Goal: Task Accomplishment & Management: Complete application form

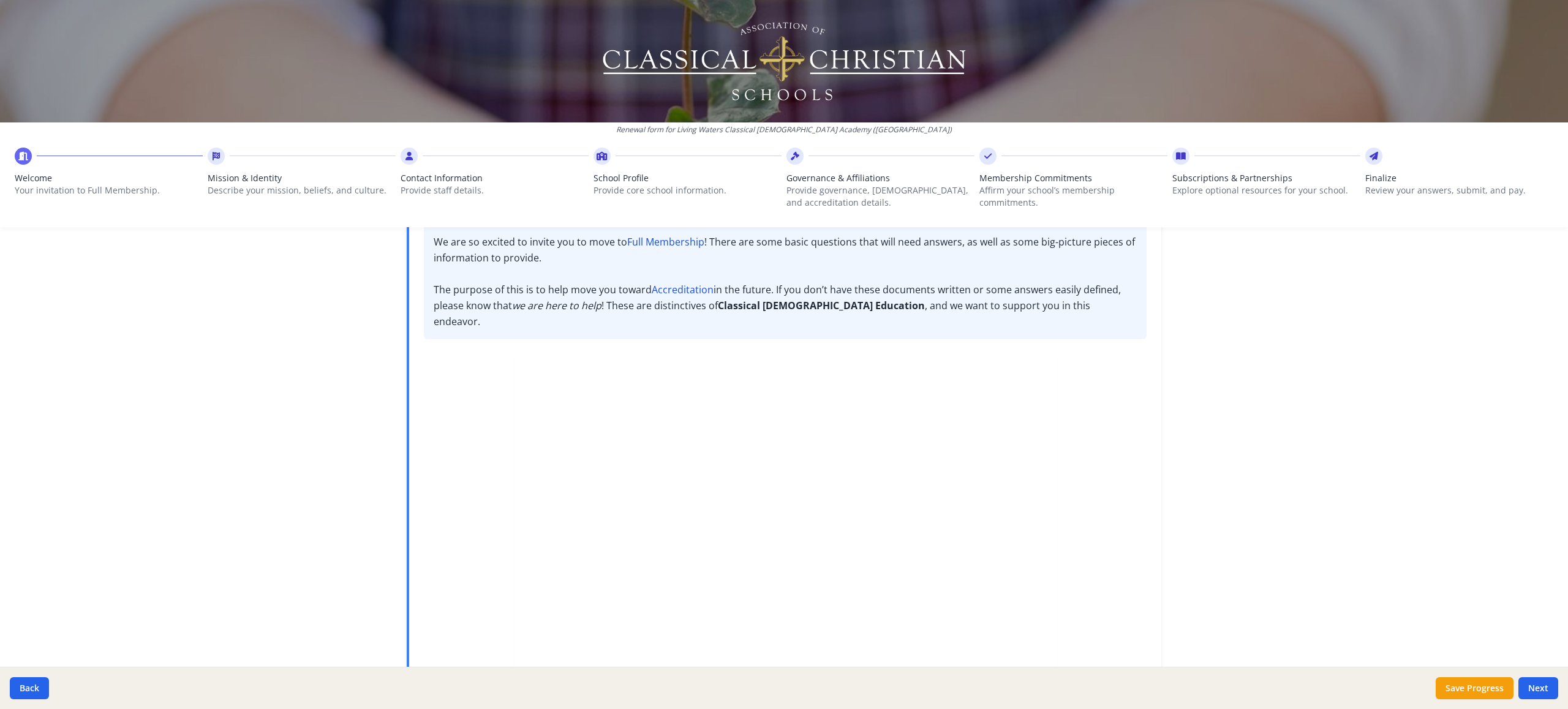
scroll to position [192, 0]
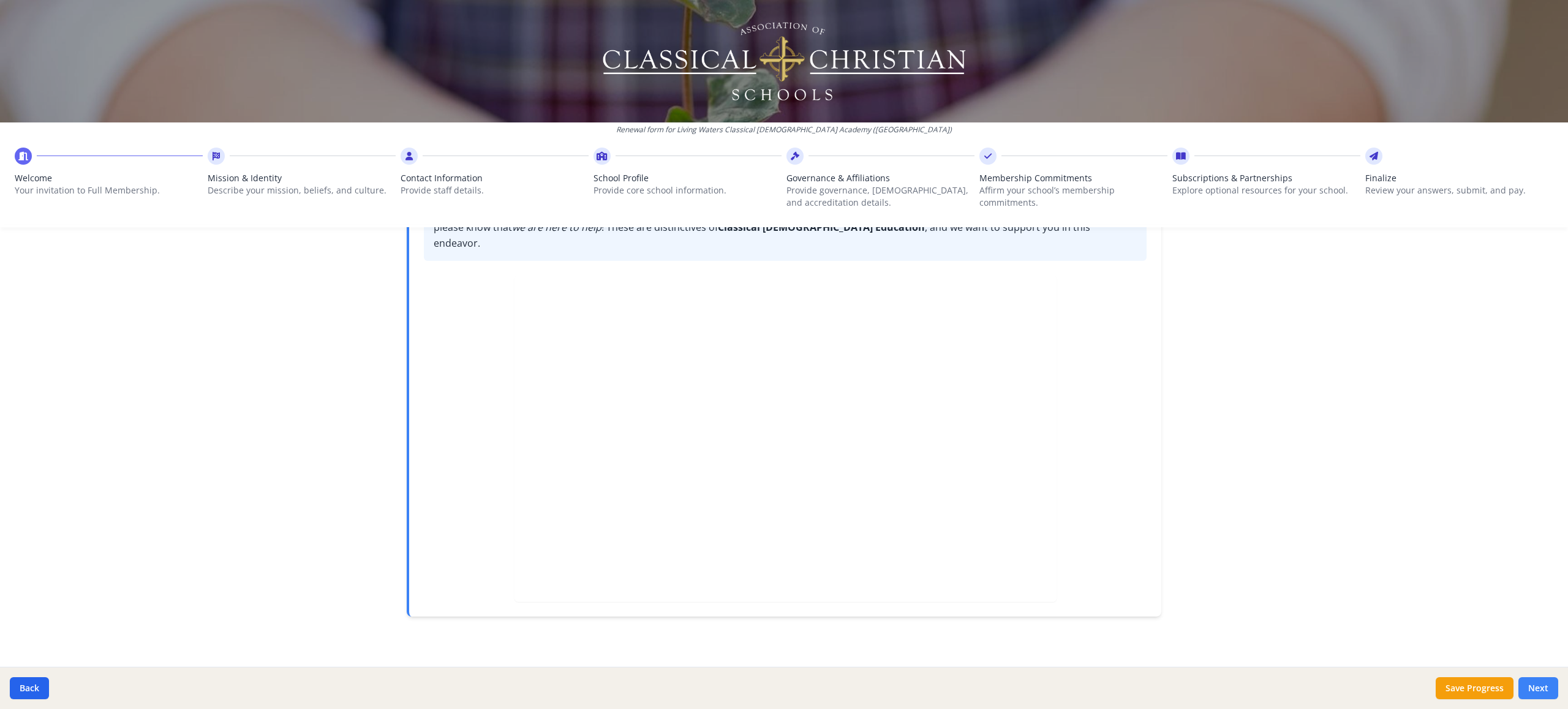
click at [1176, 532] on button "Next" at bounding box center [1538, 688] width 40 height 22
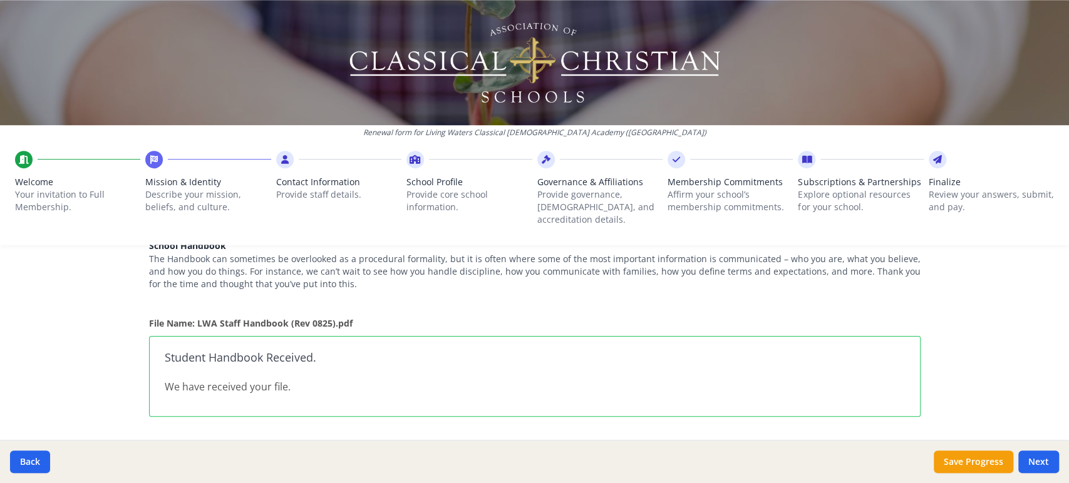
scroll to position [453, 0]
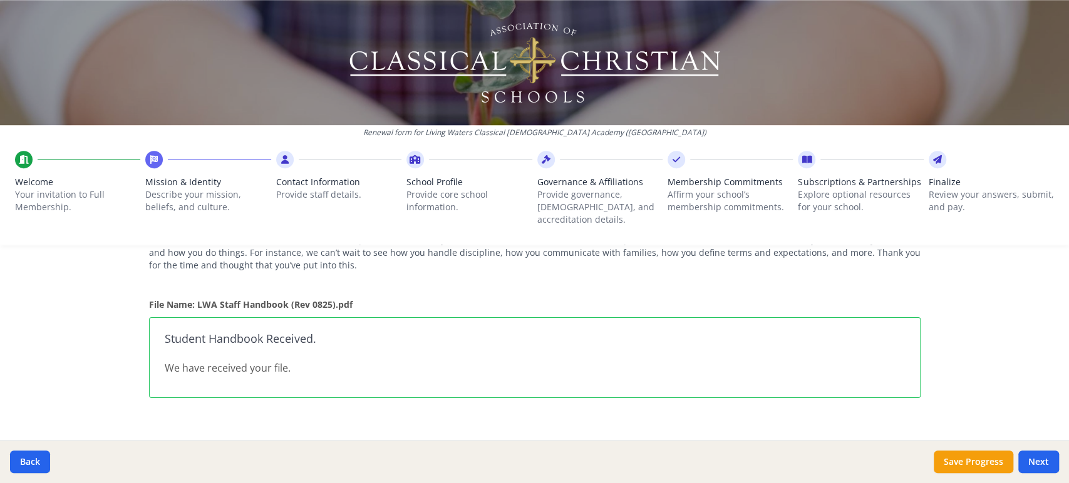
click at [282, 363] on p "We have received your file." at bounding box center [535, 368] width 740 height 15
click at [275, 363] on div "Student Handbook Received. We have received your file." at bounding box center [534, 357] width 771 height 81
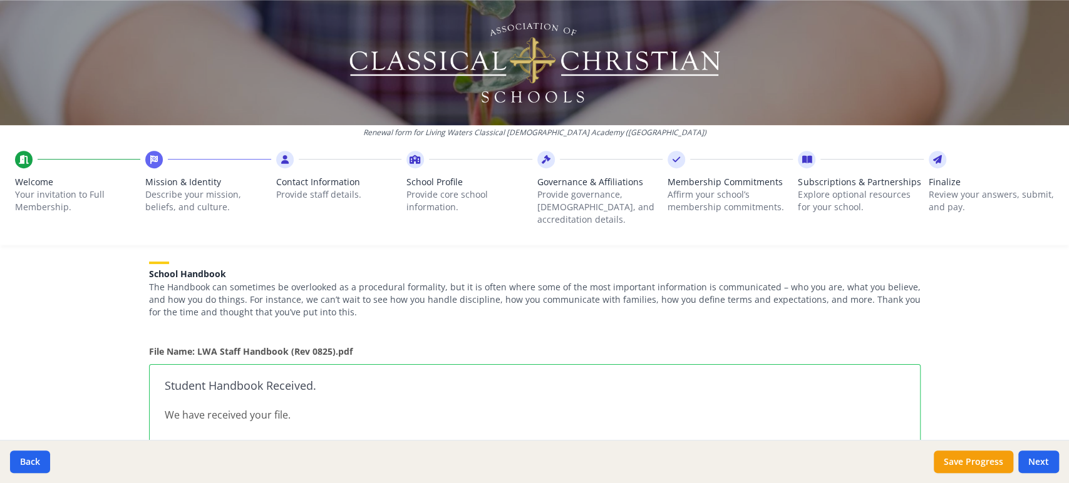
scroll to position [395, 0]
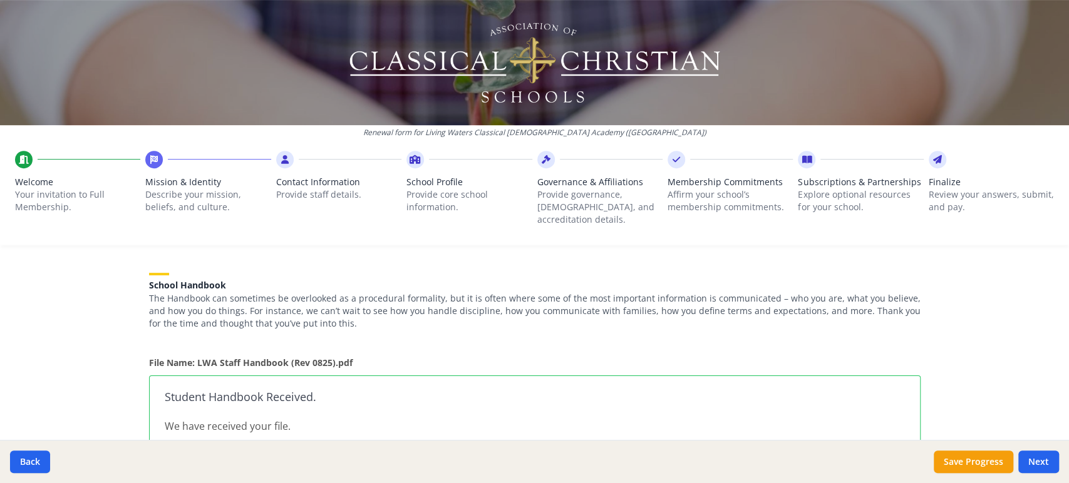
click at [297, 357] on strong "File Name: LWA Staff Handbook (Rev 0825).pdf" at bounding box center [251, 363] width 204 height 12
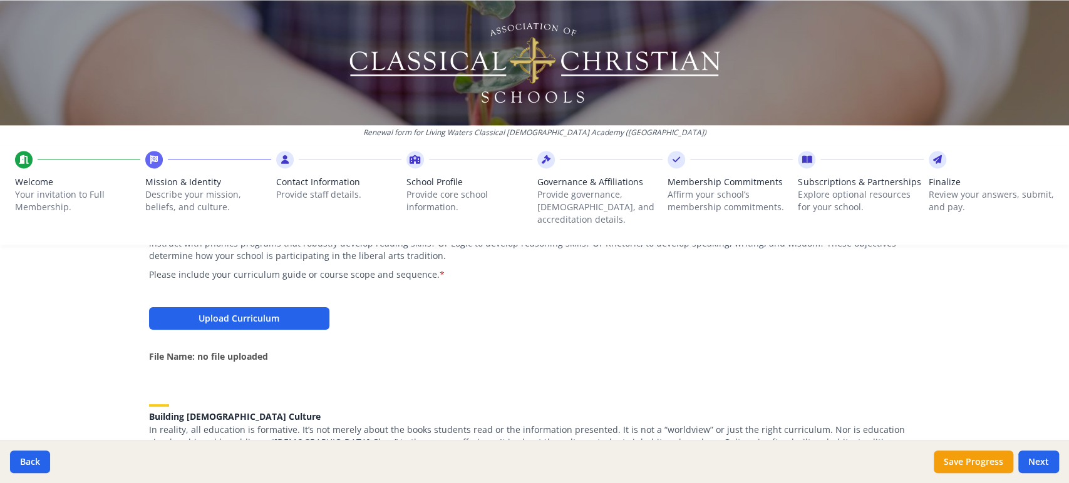
scroll to position [1217, 0]
